Goal: Task Accomplishment & Management: Use online tool/utility

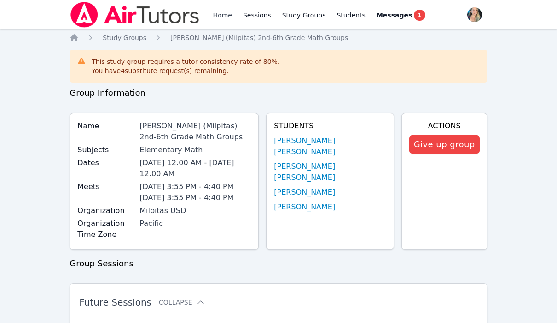
click at [222, 11] on link "Home" at bounding box center [222, 14] width 23 height 29
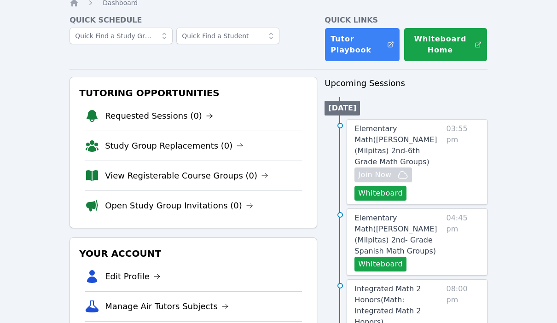
scroll to position [35, 0]
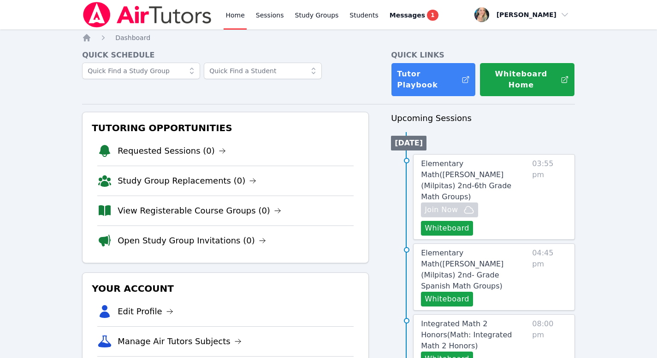
scroll to position [2, 0]
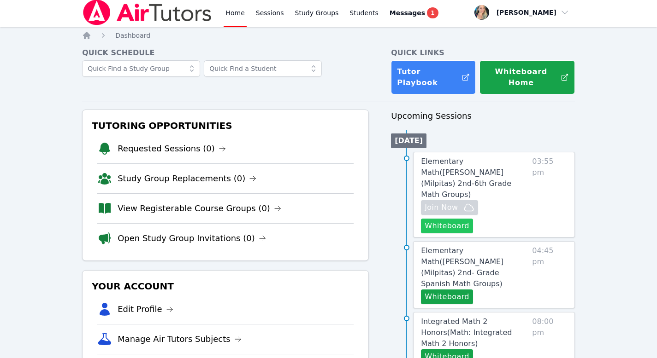
click at [440, 219] on button "Whiteboard" at bounding box center [447, 226] width 52 height 15
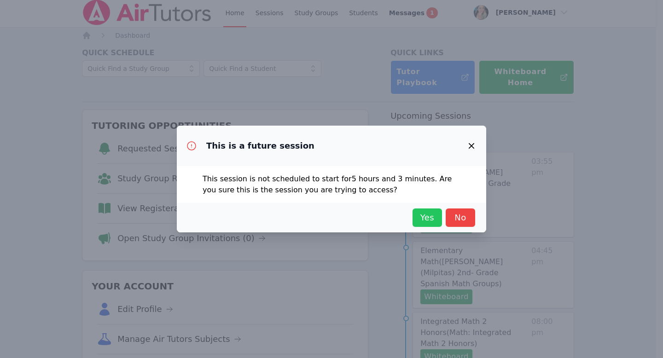
click at [430, 213] on span "Yes" at bounding box center [427, 217] width 20 height 13
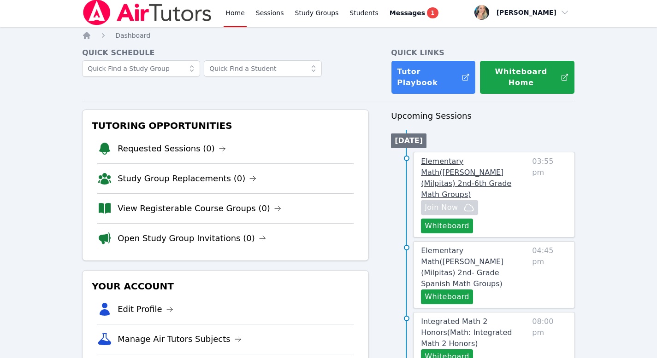
click at [450, 160] on span "Elementary Math ( Spangler (Milpitas) 2nd-6th Grade Math Groups )" at bounding box center [466, 178] width 90 height 42
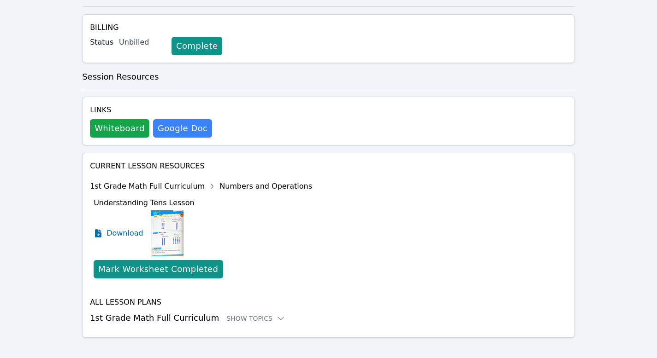
scroll to position [220, 0]
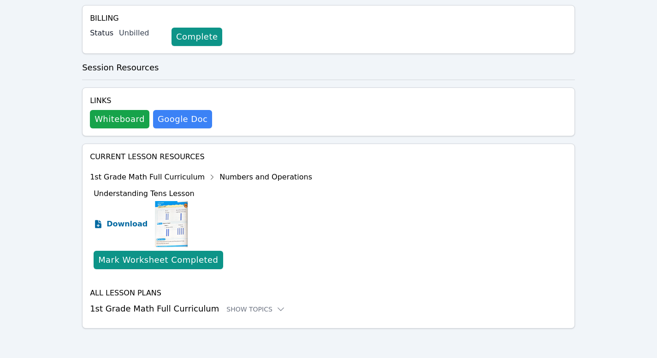
click at [99, 223] on icon at bounding box center [98, 224] width 6 height 8
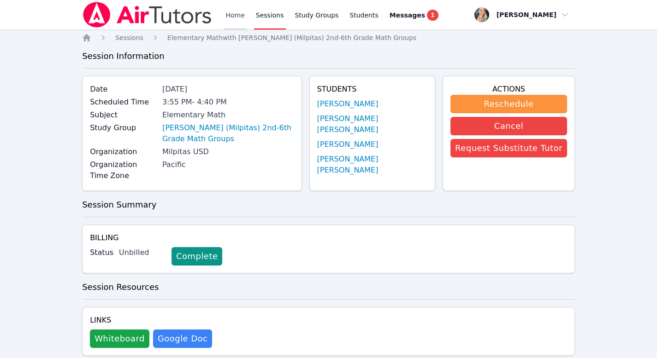
click at [234, 11] on link "Home" at bounding box center [234, 14] width 23 height 29
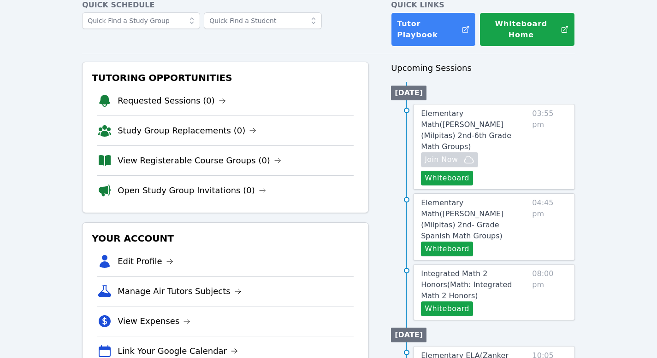
scroll to position [54, 0]
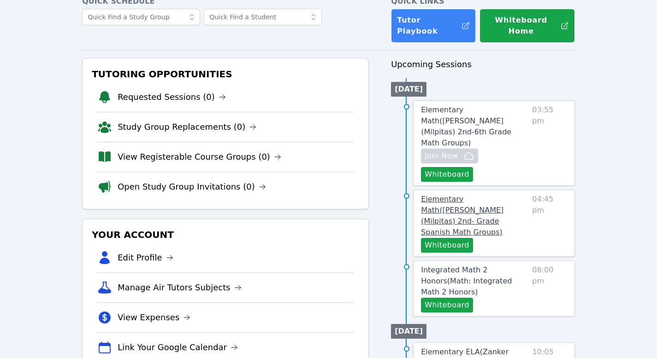
click at [426, 195] on span "Elementary Math ( Randall (Milpitas) 2nd- Grade Spanish Math Groups )" at bounding box center [462, 216] width 82 height 42
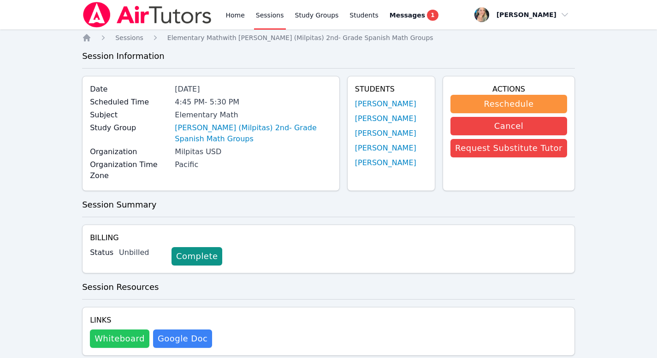
click at [123, 323] on button "Whiteboard" at bounding box center [119, 339] width 59 height 18
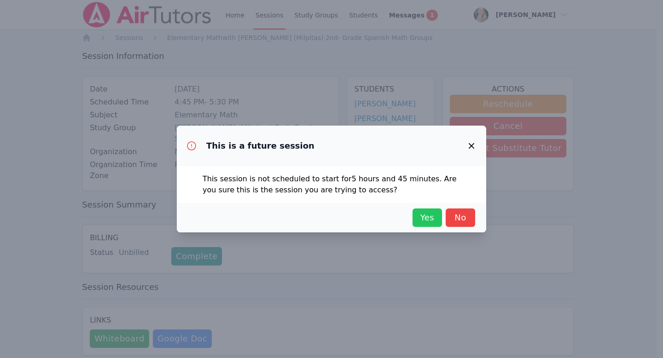
click at [426, 216] on span "Yes" at bounding box center [427, 217] width 20 height 13
